Goal: Information Seeking & Learning: Learn about a topic

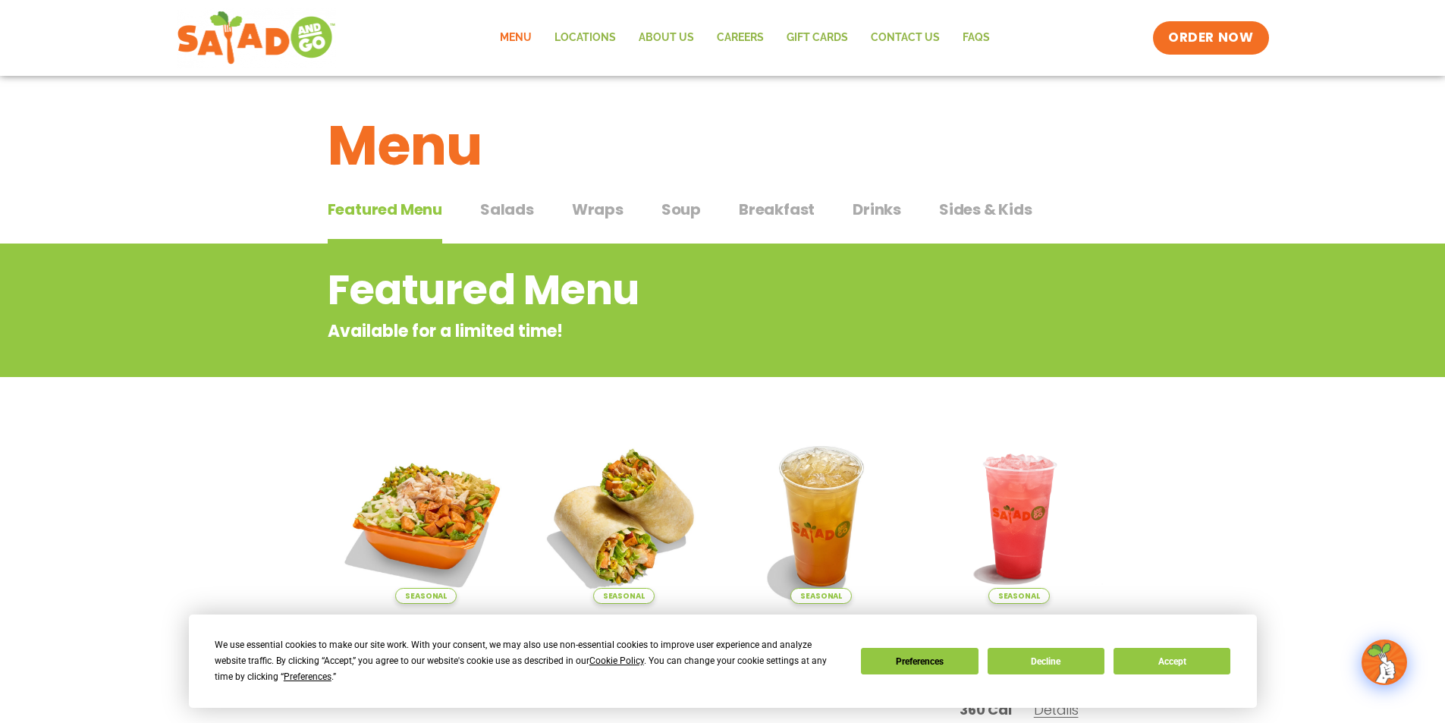
click at [987, 207] on span "Sides & Kids" at bounding box center [985, 209] width 93 height 23
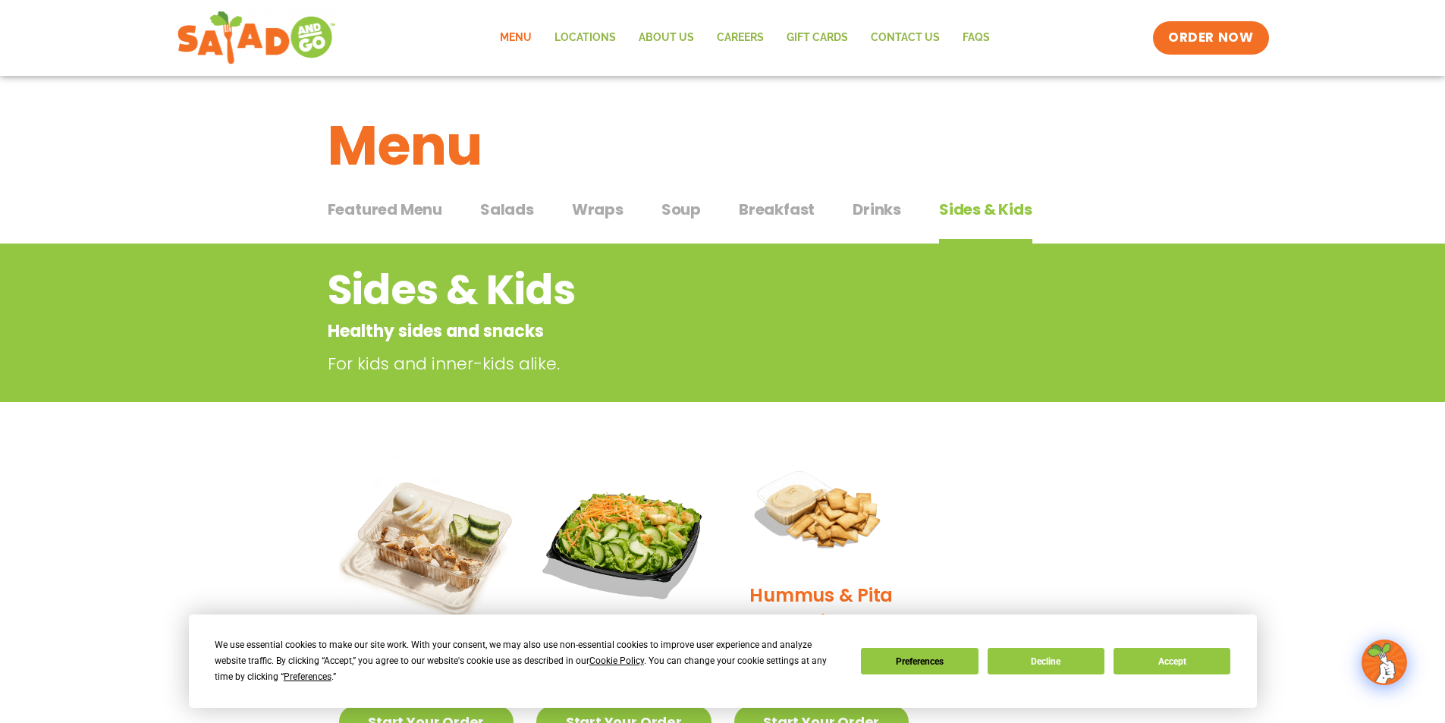
click at [515, 204] on span "Salads" at bounding box center [507, 209] width 54 height 23
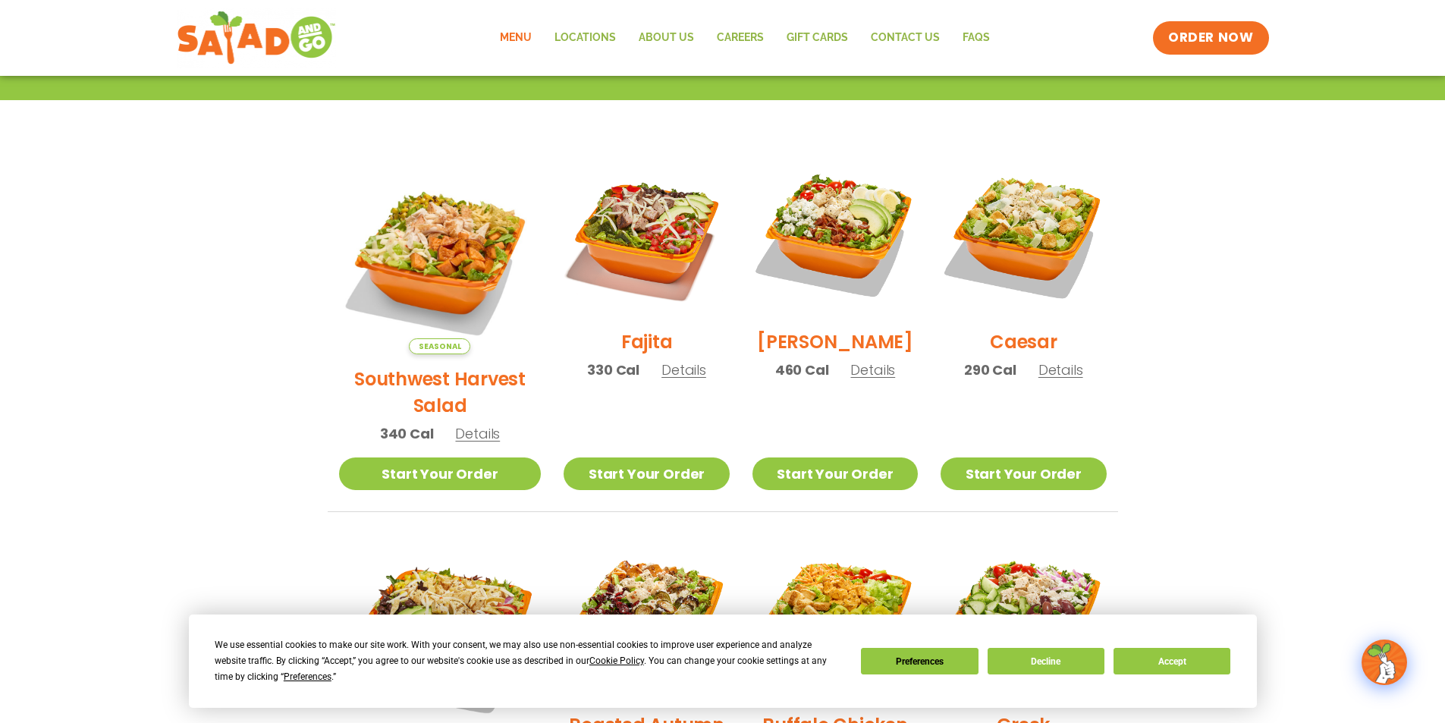
scroll to position [379, 0]
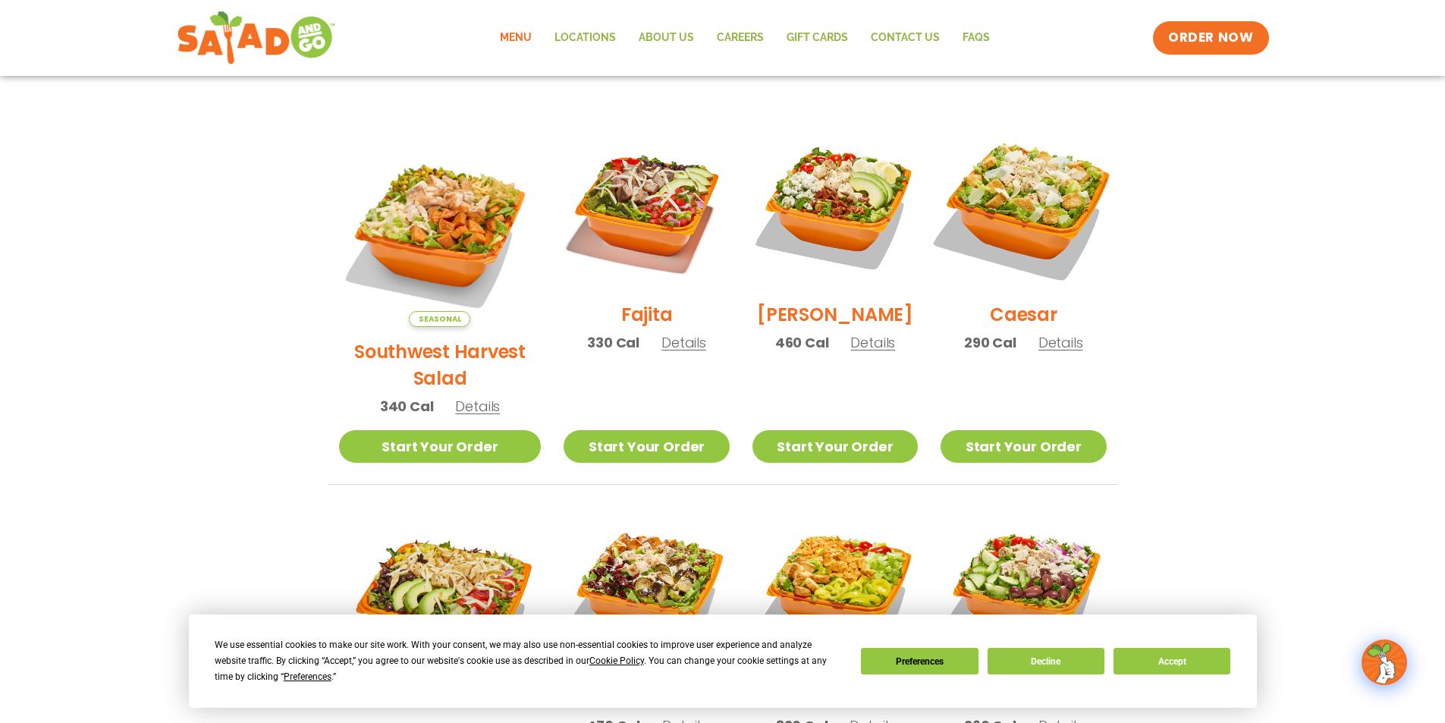
click at [1051, 217] on img at bounding box center [1023, 207] width 194 height 194
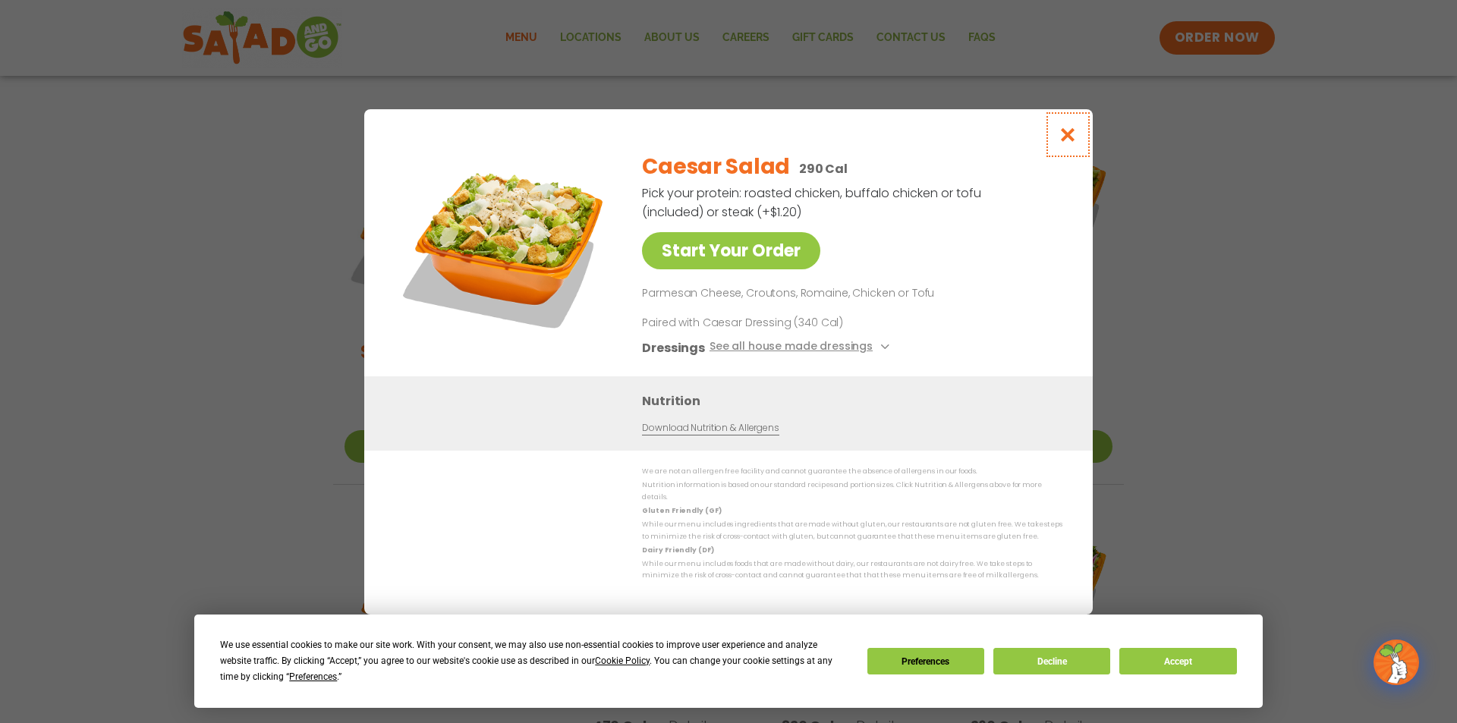
click at [1067, 131] on icon "Close modal" at bounding box center [1067, 135] width 19 height 16
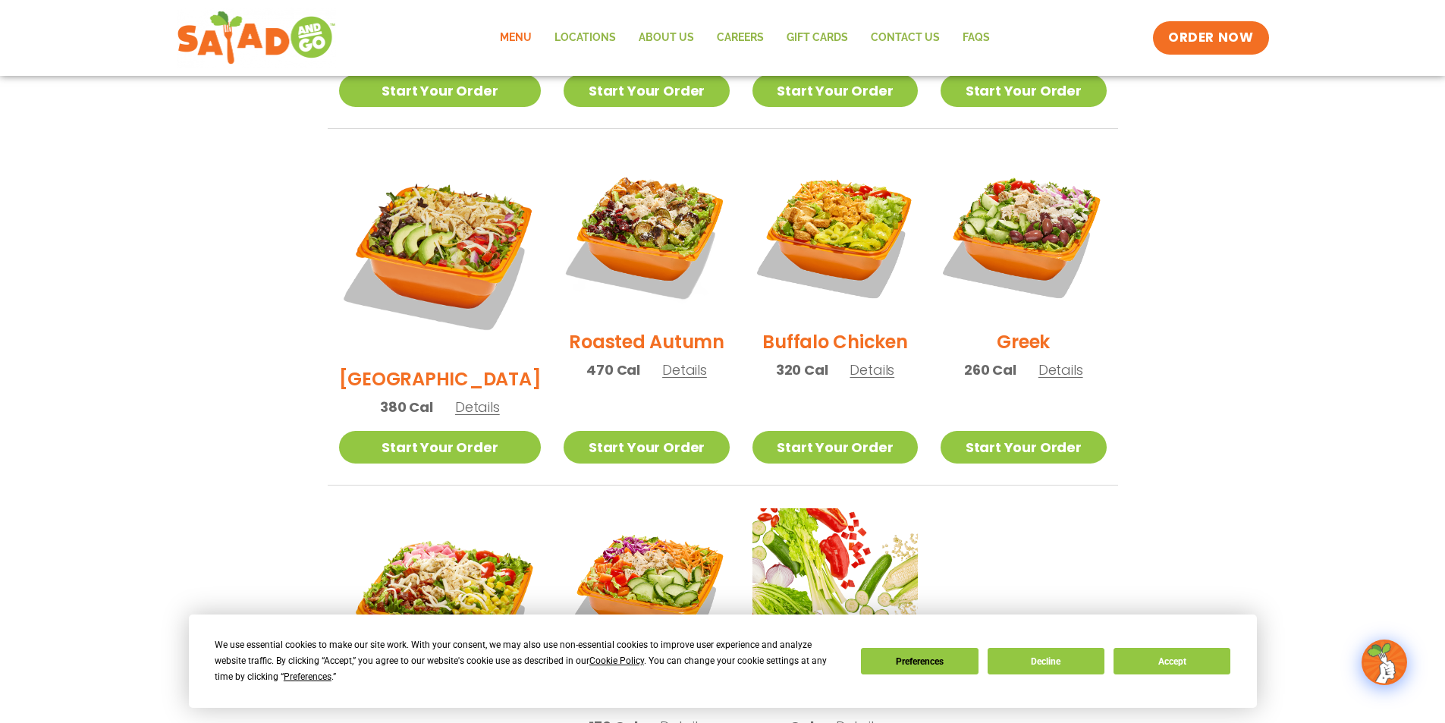
scroll to position [683, 0]
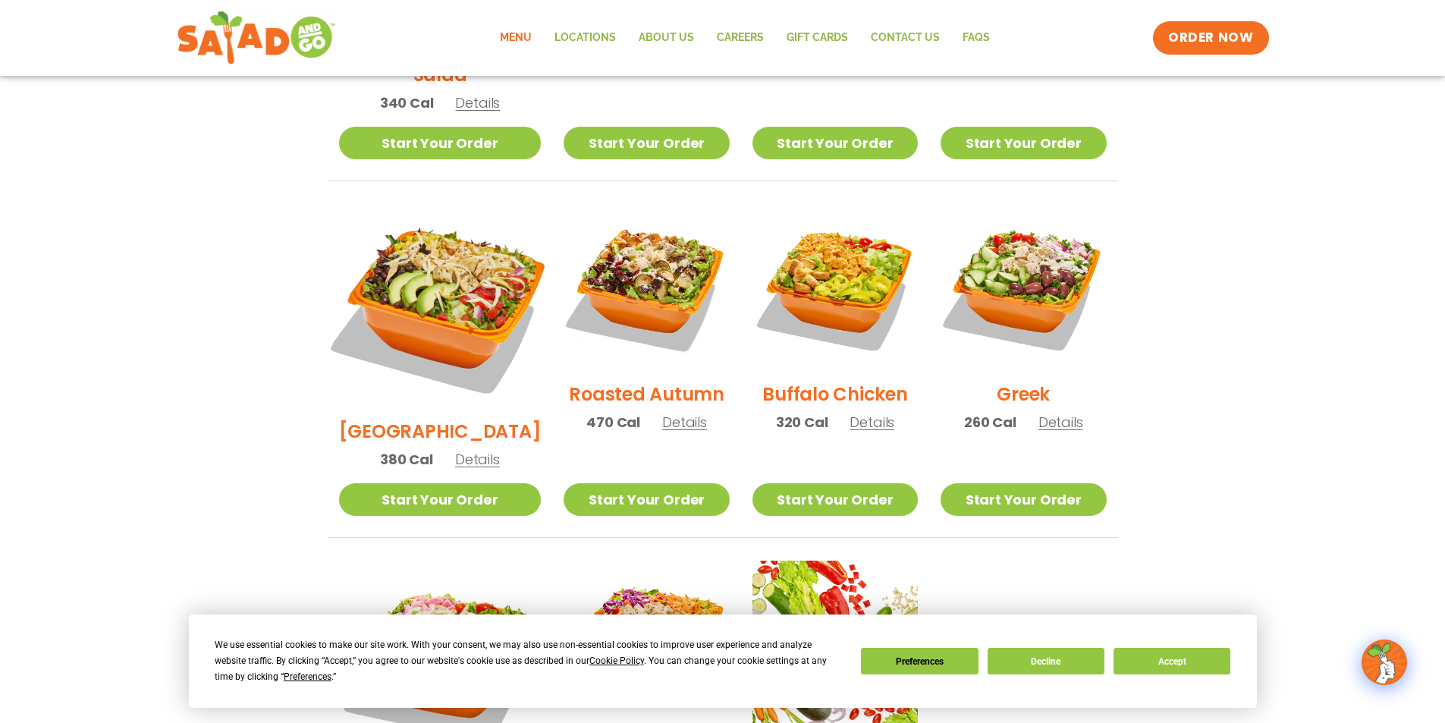
click at [433, 263] on img at bounding box center [439, 305] width 237 height 237
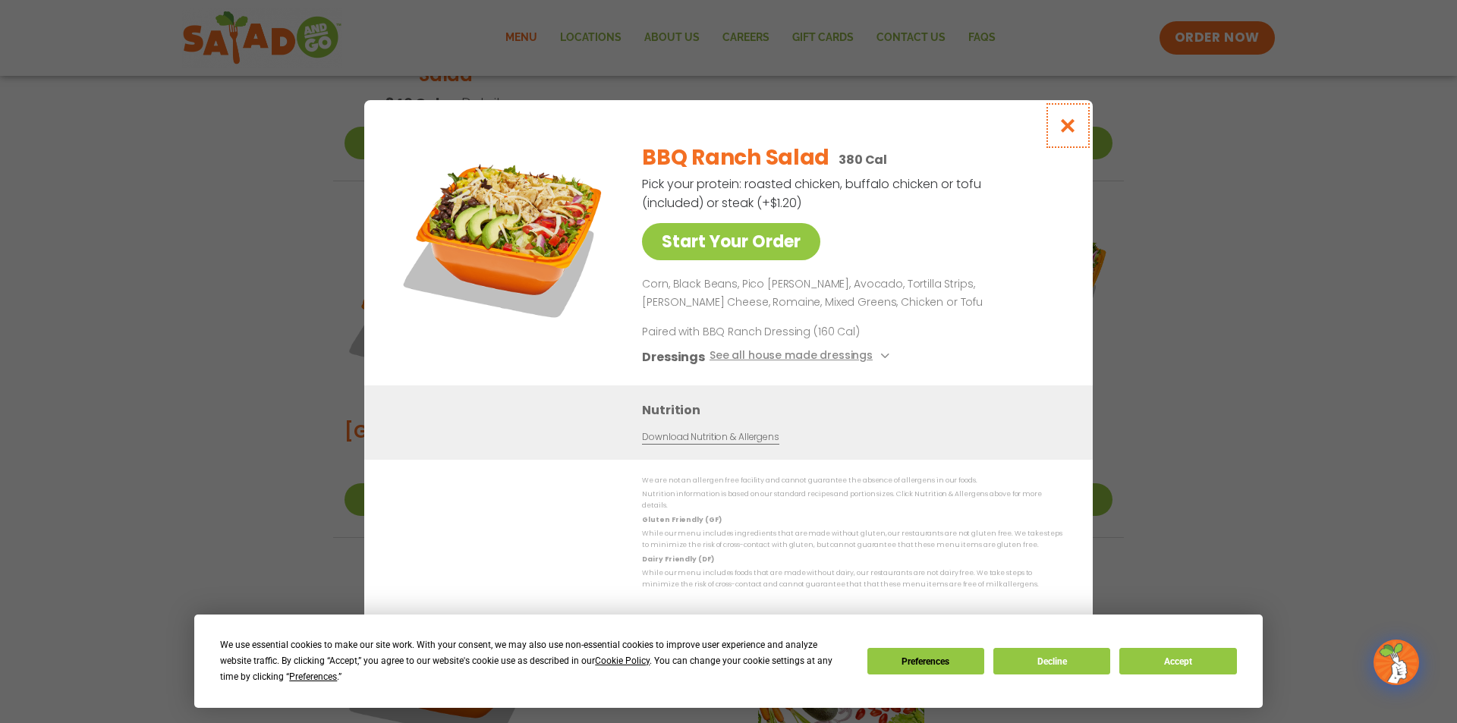
click at [1071, 132] on icon "Close modal" at bounding box center [1067, 126] width 19 height 16
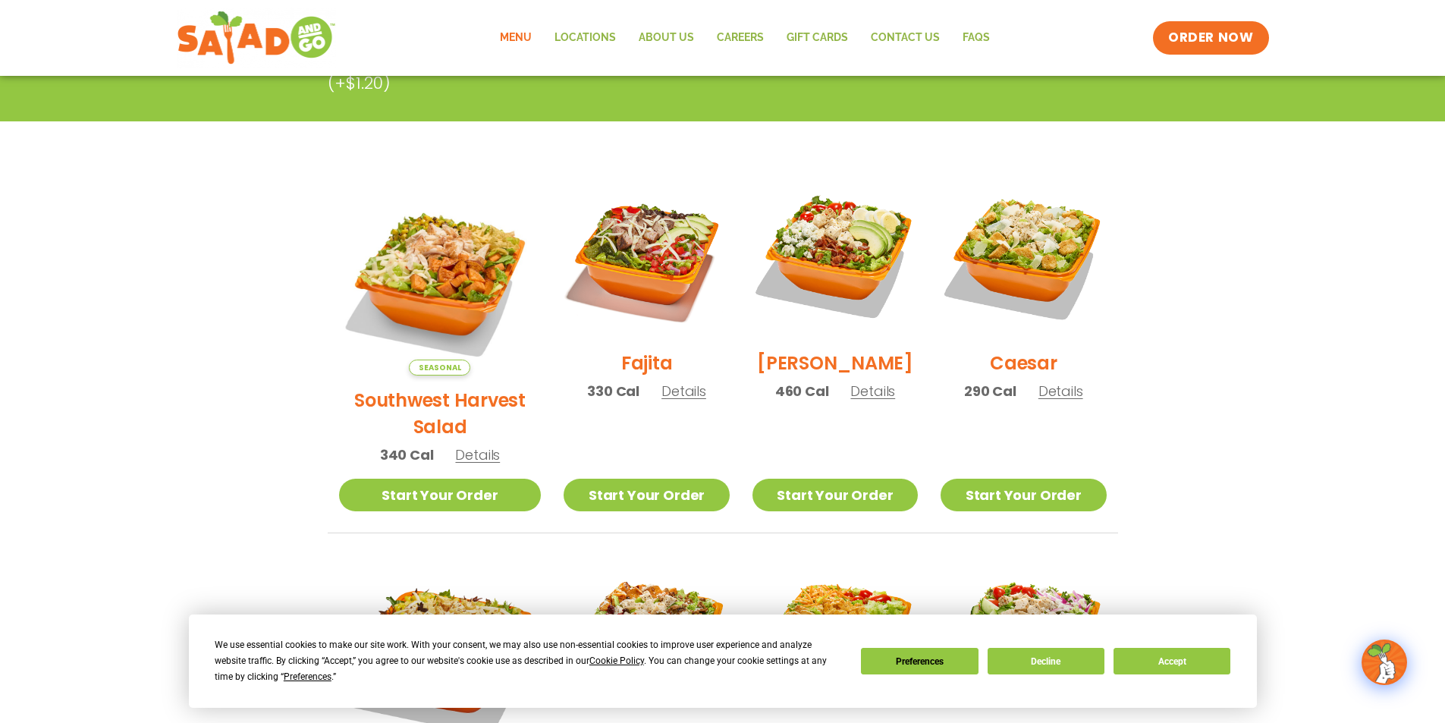
scroll to position [303, 0]
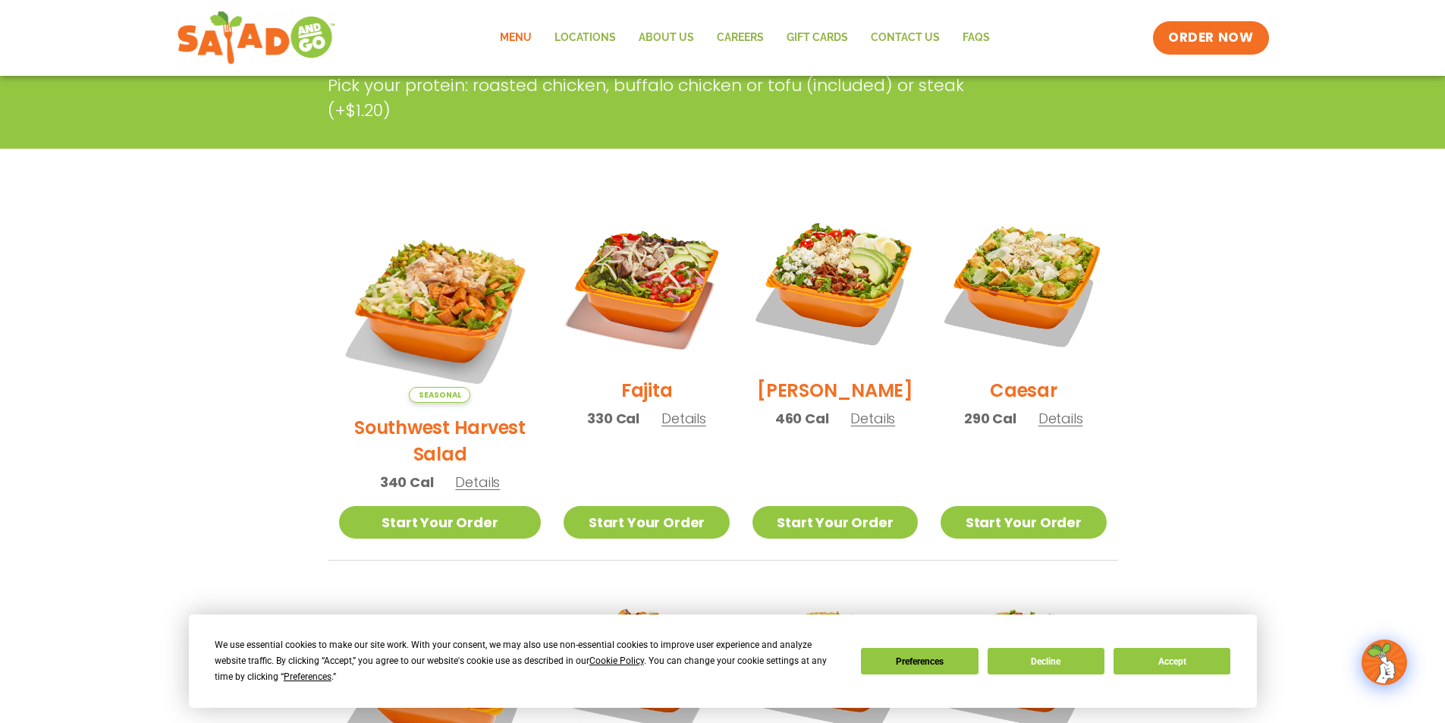
click at [426, 272] on img at bounding box center [440, 301] width 203 height 203
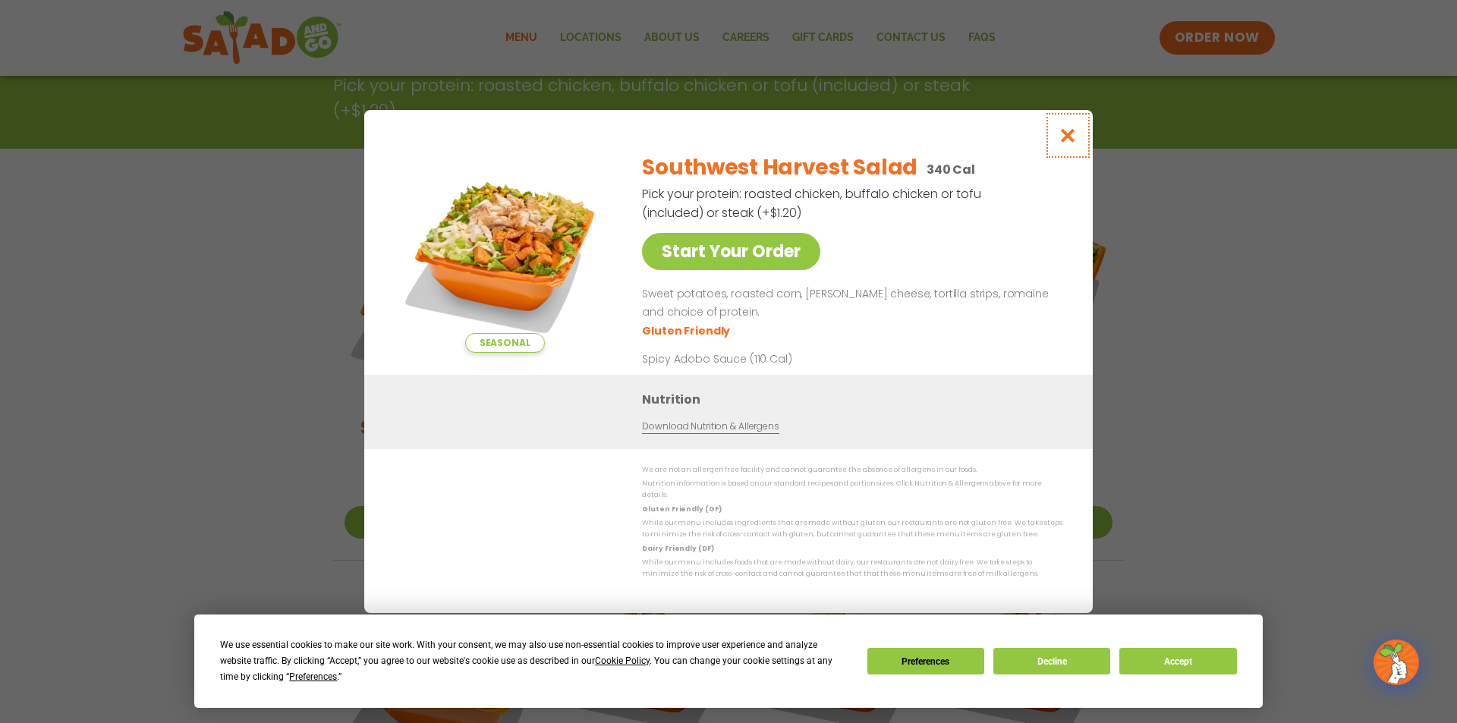
click at [1070, 137] on icon "Close modal" at bounding box center [1067, 135] width 19 height 16
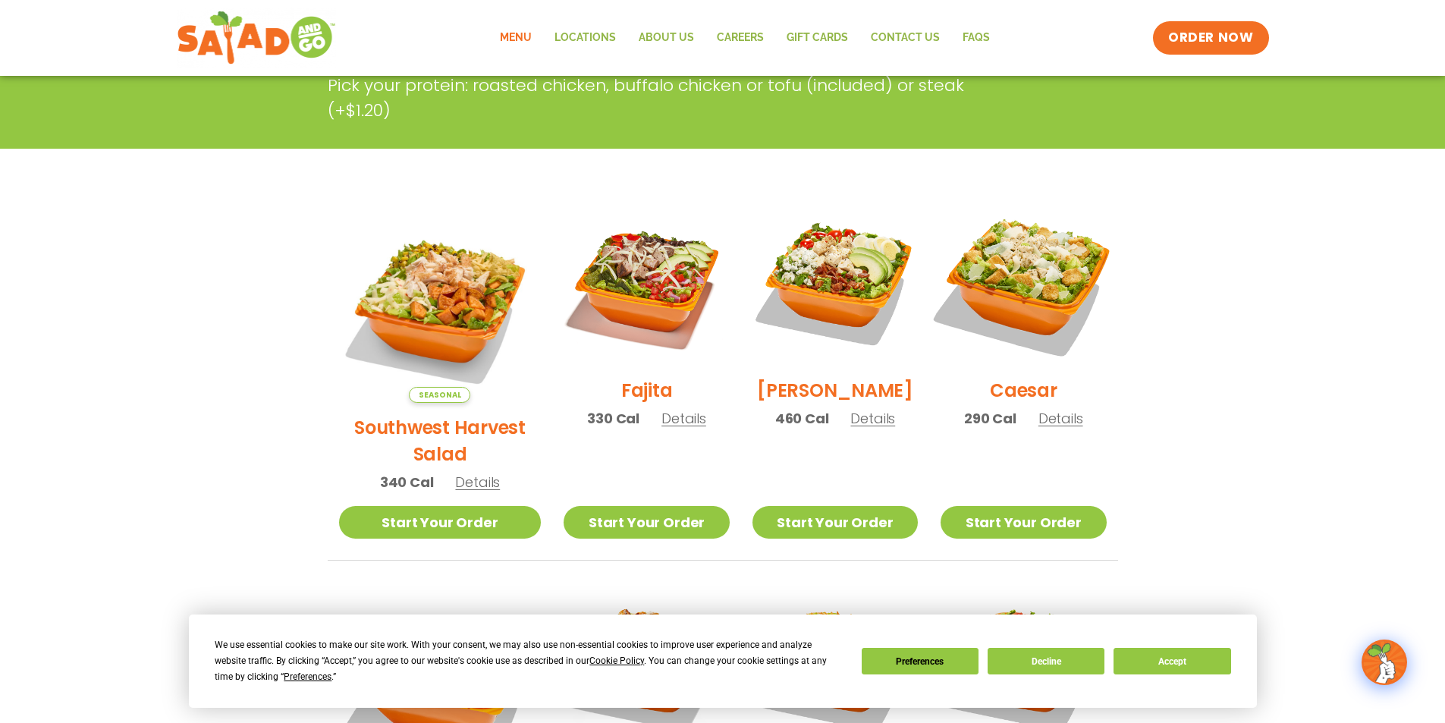
click at [1057, 285] on img at bounding box center [1023, 283] width 194 height 194
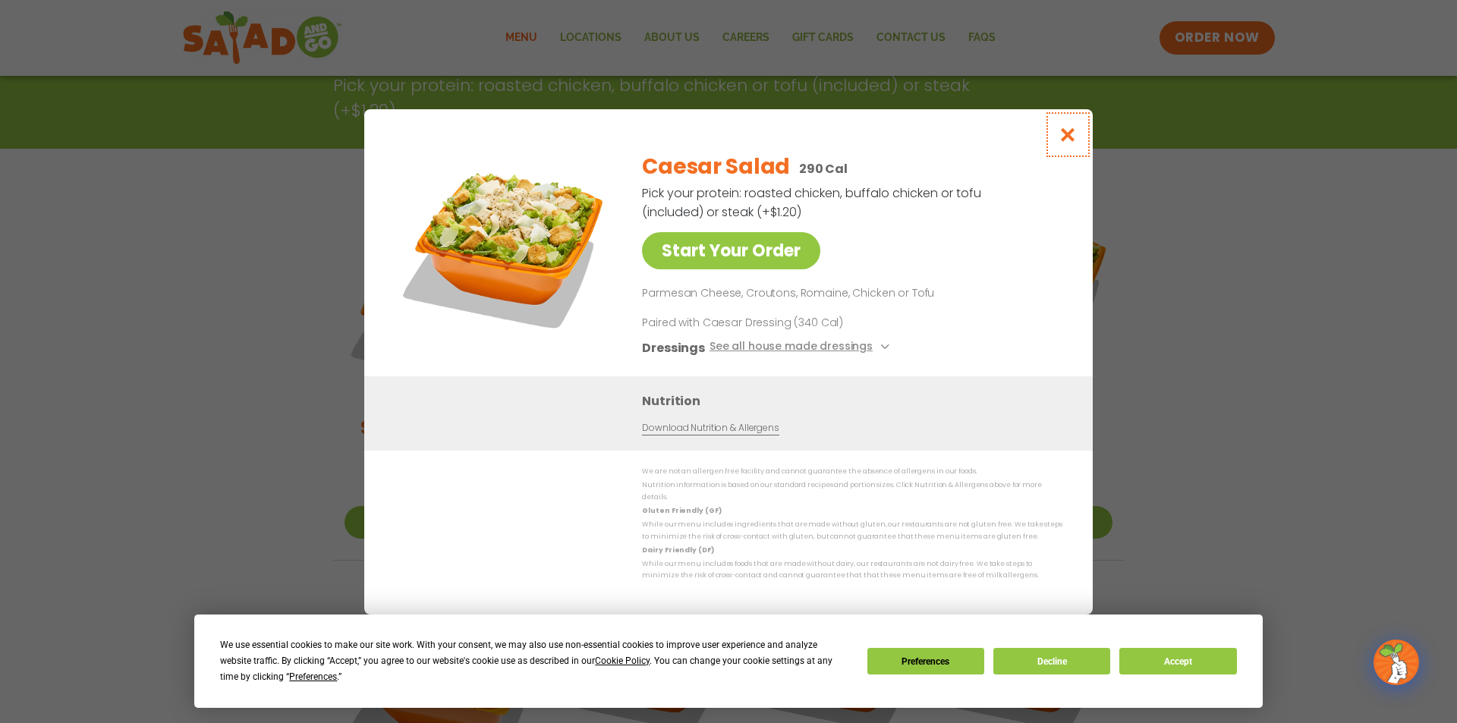
click at [1071, 143] on icon "Close modal" at bounding box center [1067, 135] width 19 height 16
